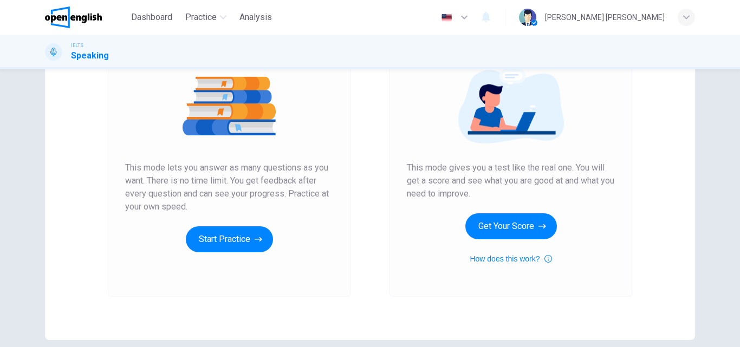
scroll to position [122, 0]
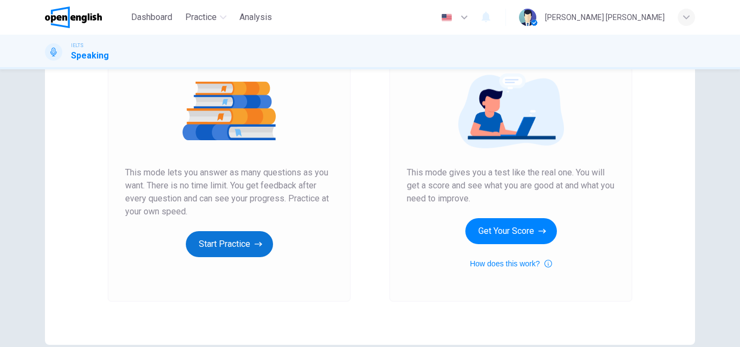
click at [220, 237] on button "Start Practice" at bounding box center [229, 244] width 87 height 26
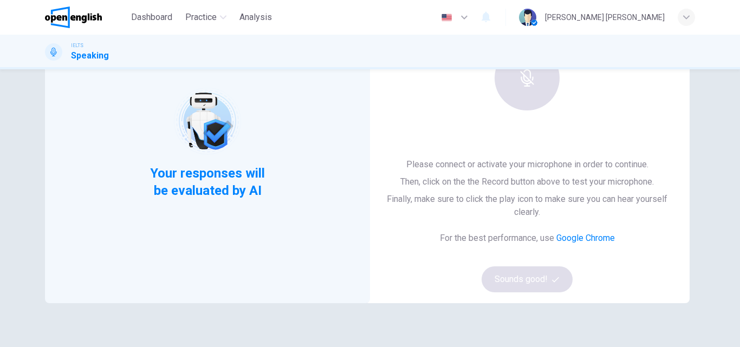
scroll to position [54, 0]
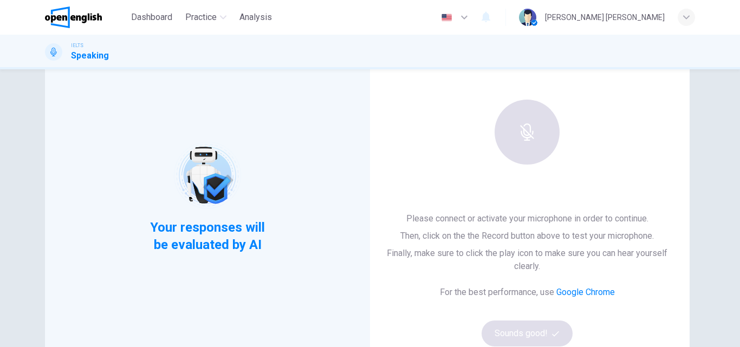
click at [242, 52] on div "IELTS Speaking" at bounding box center [370, 52] width 685 height 21
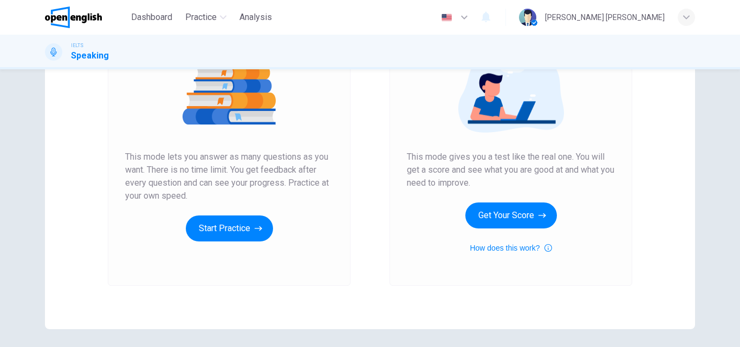
scroll to position [177, 0]
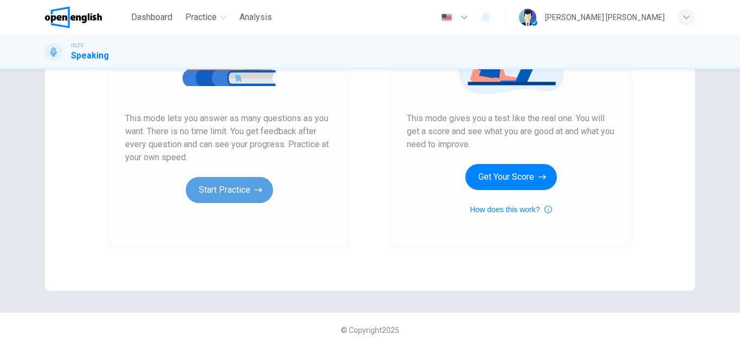
click at [247, 197] on button "Start Practice" at bounding box center [229, 190] width 87 height 26
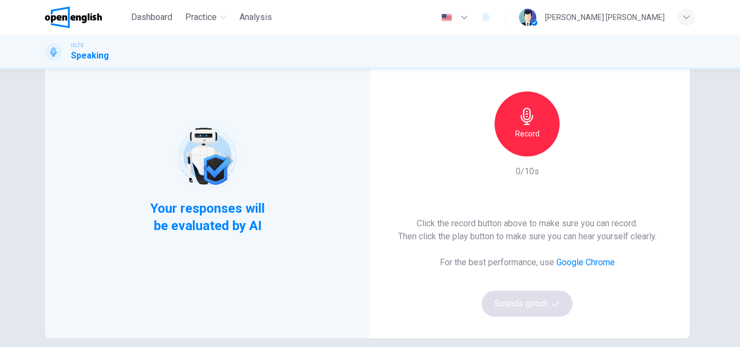
scroll to position [54, 0]
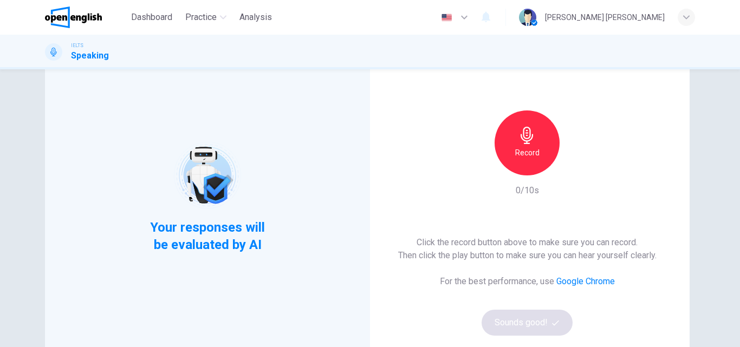
click at [532, 143] on icon "button" at bounding box center [527, 135] width 17 height 17
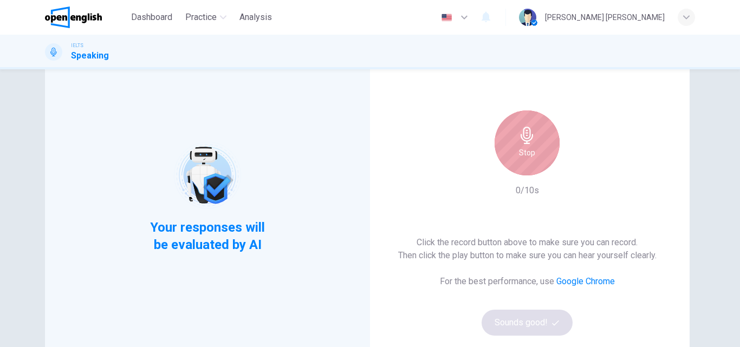
click at [532, 143] on icon "button" at bounding box center [527, 135] width 17 height 17
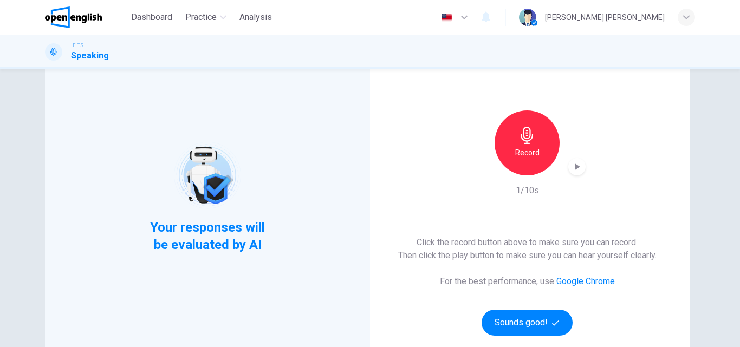
click at [532, 143] on icon "button" at bounding box center [527, 135] width 17 height 17
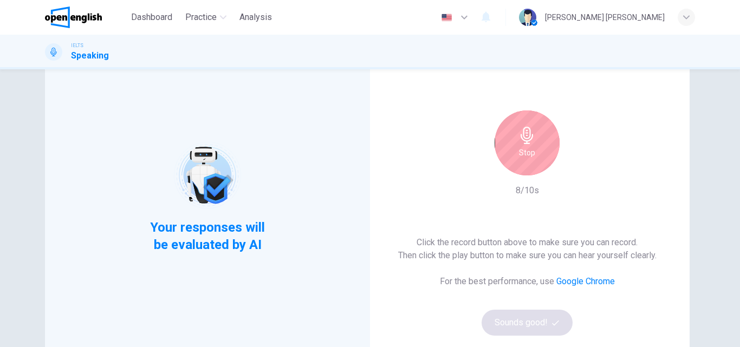
click at [532, 143] on icon "button" at bounding box center [527, 135] width 17 height 17
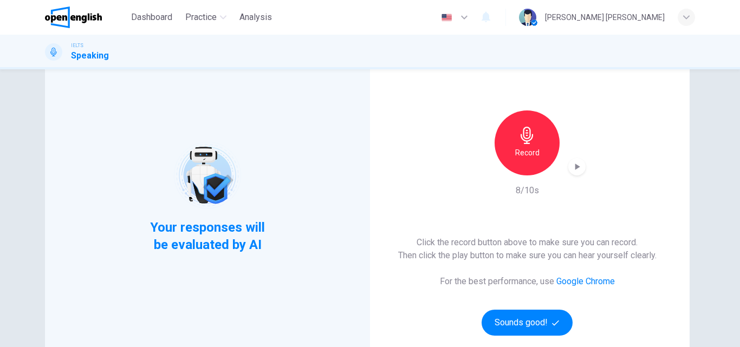
click at [577, 169] on icon "button" at bounding box center [577, 167] width 11 height 11
click at [522, 319] on button "Sounds good!" at bounding box center [527, 323] width 91 height 26
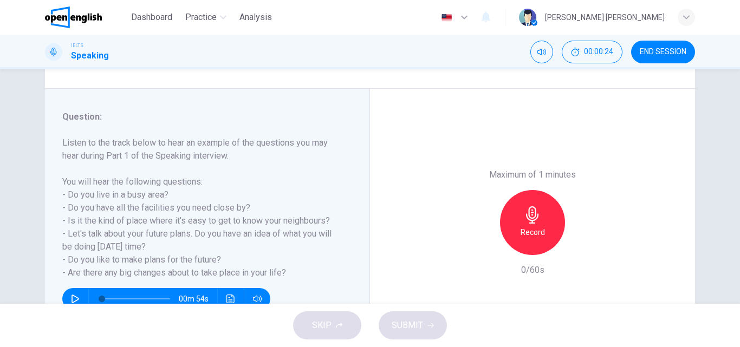
scroll to position [185, 0]
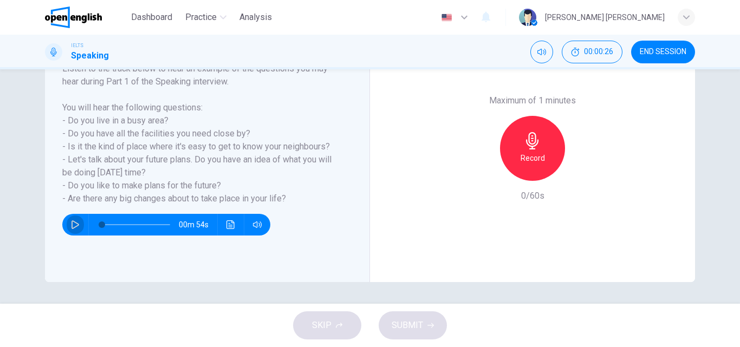
click at [74, 224] on icon "button" at bounding box center [75, 225] width 9 height 9
click at [73, 222] on icon "button" at bounding box center [75, 225] width 9 height 9
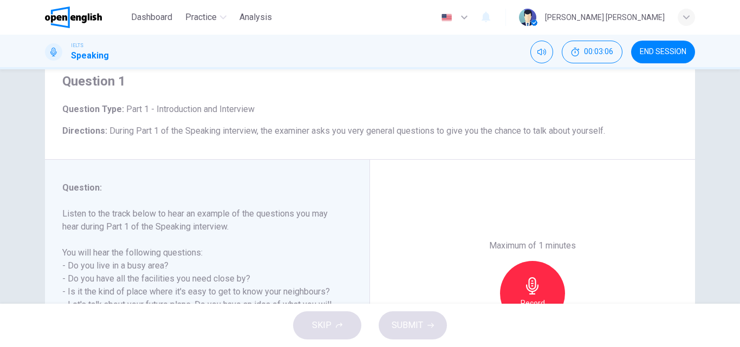
scroll to position [108, 0]
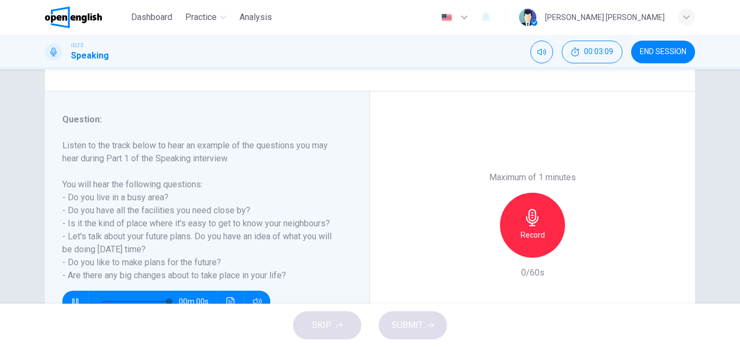
type input "*"
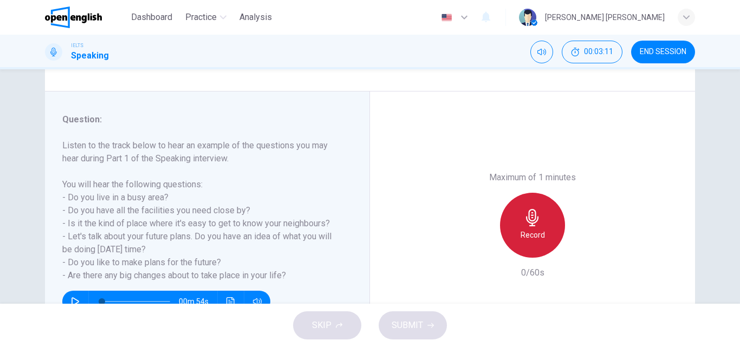
click at [532, 223] on icon "button" at bounding box center [532, 217] width 12 height 17
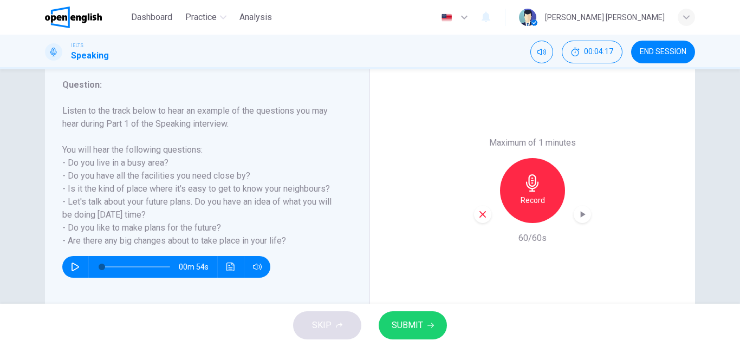
scroll to position [163, 0]
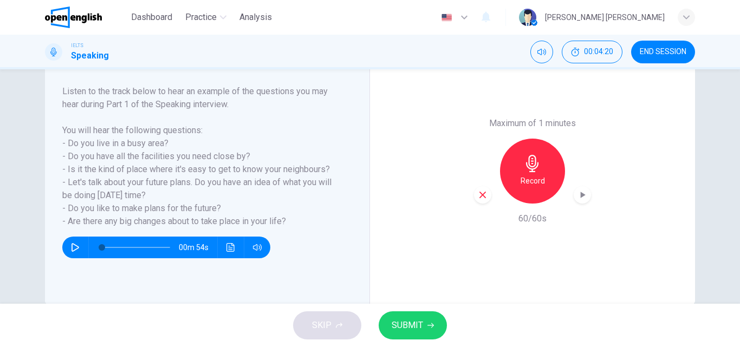
click at [581, 195] on icon "button" at bounding box center [583, 195] width 5 height 7
click at [421, 319] on span "SUBMIT" at bounding box center [407, 325] width 31 height 15
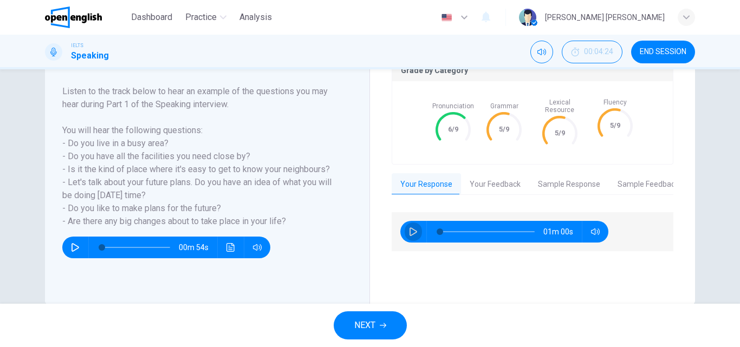
click at [412, 221] on button "button" at bounding box center [413, 232] width 17 height 22
type input "*"
click at [491, 176] on button "Your Feedback" at bounding box center [495, 184] width 68 height 23
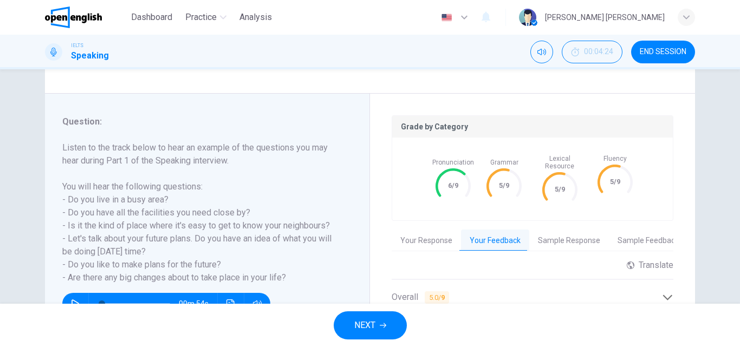
scroll to position [108, 0]
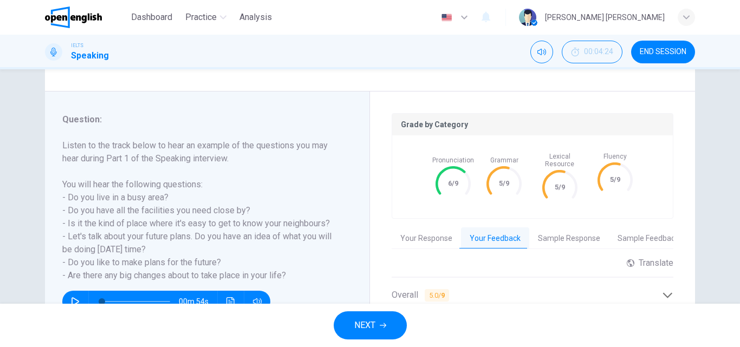
click at [545, 234] on button "Sample Response" at bounding box center [570, 239] width 80 height 23
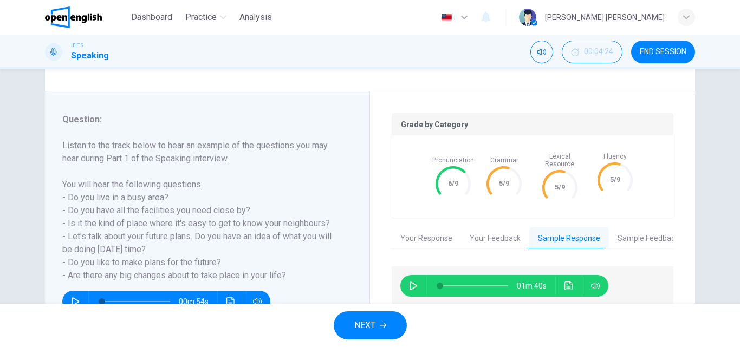
scroll to position [185, 0]
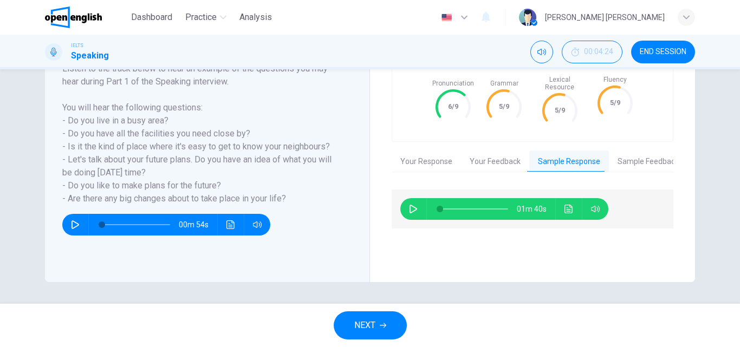
click at [409, 205] on icon "button" at bounding box center [413, 209] width 9 height 9
type input "*"
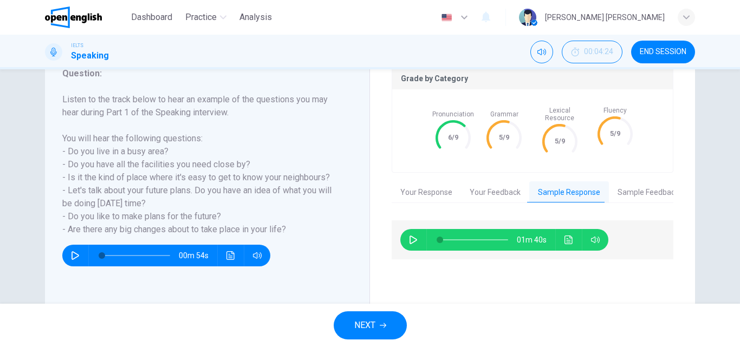
scroll to position [131, 0]
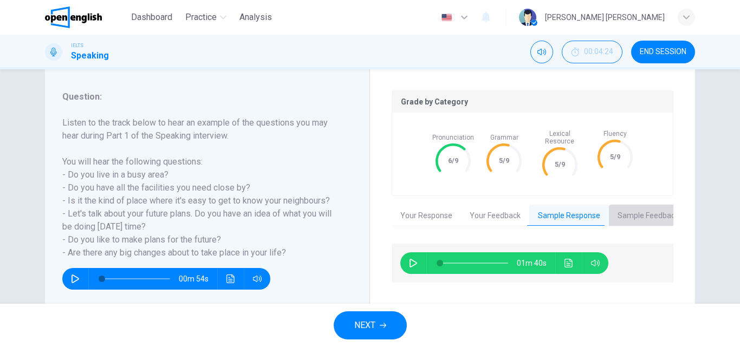
click at [651, 205] on button "Sample Feedback" at bounding box center [648, 216] width 79 height 23
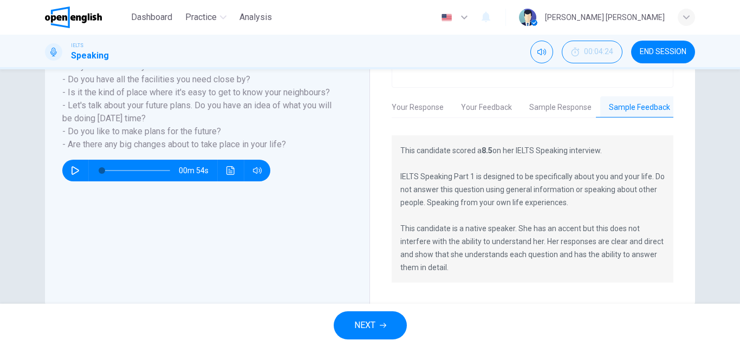
scroll to position [256, 0]
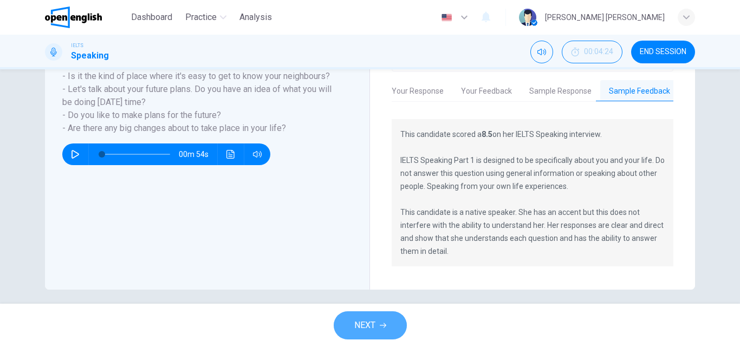
click at [363, 324] on span "NEXT" at bounding box center [364, 325] width 21 height 15
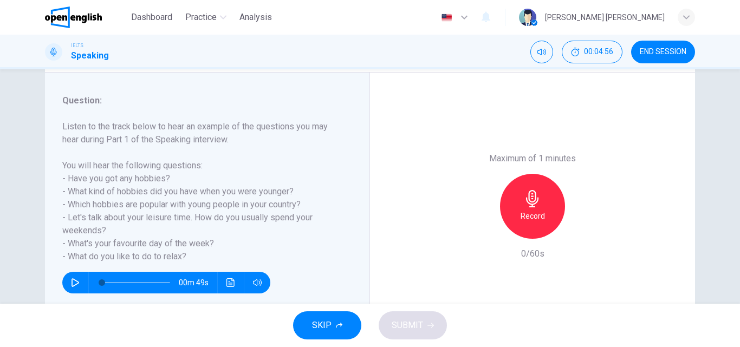
scroll to position [163, 0]
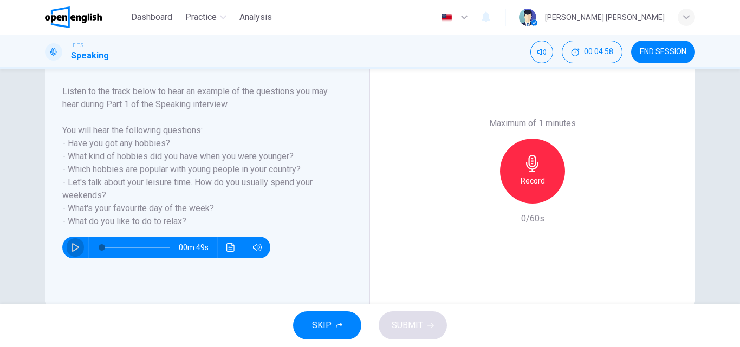
click at [67, 249] on button "button" at bounding box center [75, 248] width 17 height 22
type input "*"
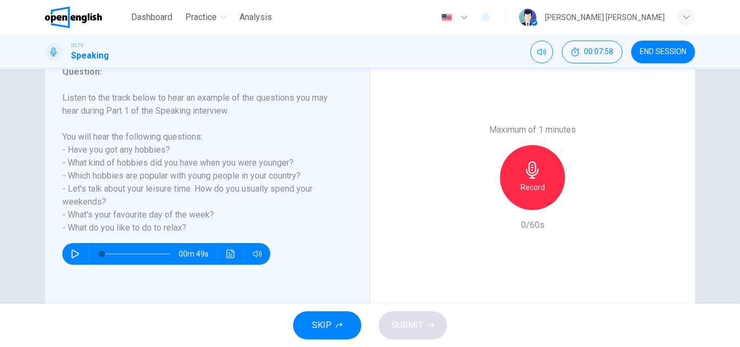
scroll to position [131, 0]
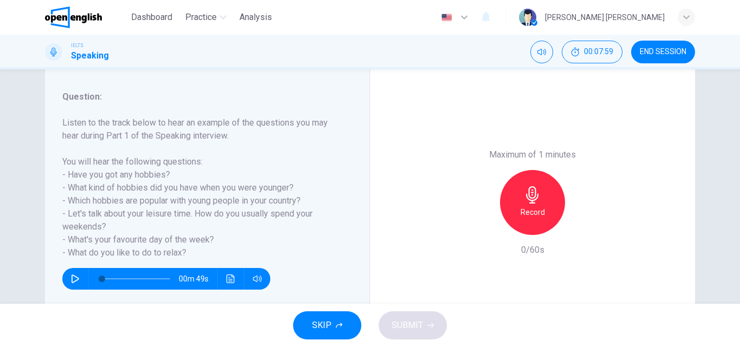
click at [651, 51] on span "END SESSION" at bounding box center [663, 52] width 47 height 9
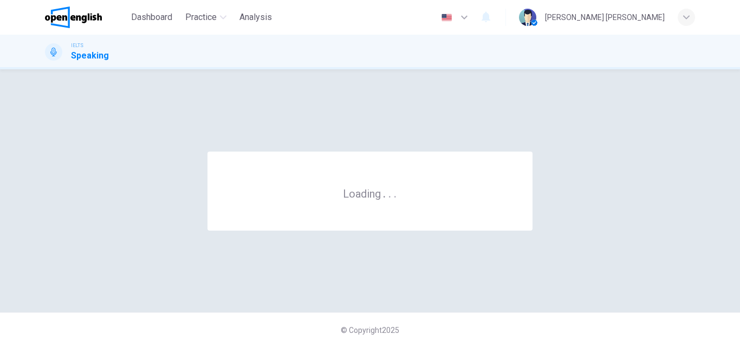
scroll to position [0, 0]
